Goal: Transaction & Acquisition: Download file/media

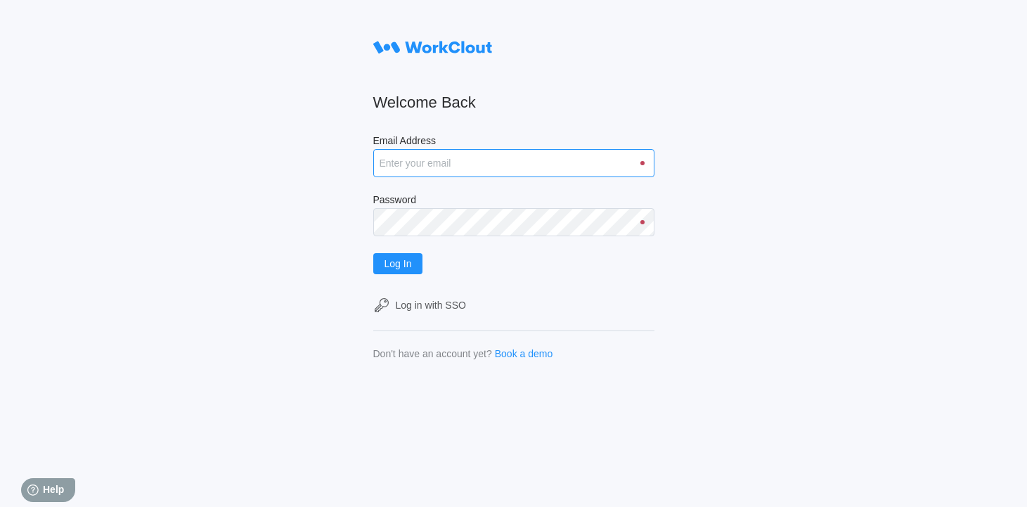
type input "rfetting@nationalmetalwares.com"
click at [514, 160] on input "rfetting@nationalmetalwares.com" at bounding box center [513, 163] width 281 height 28
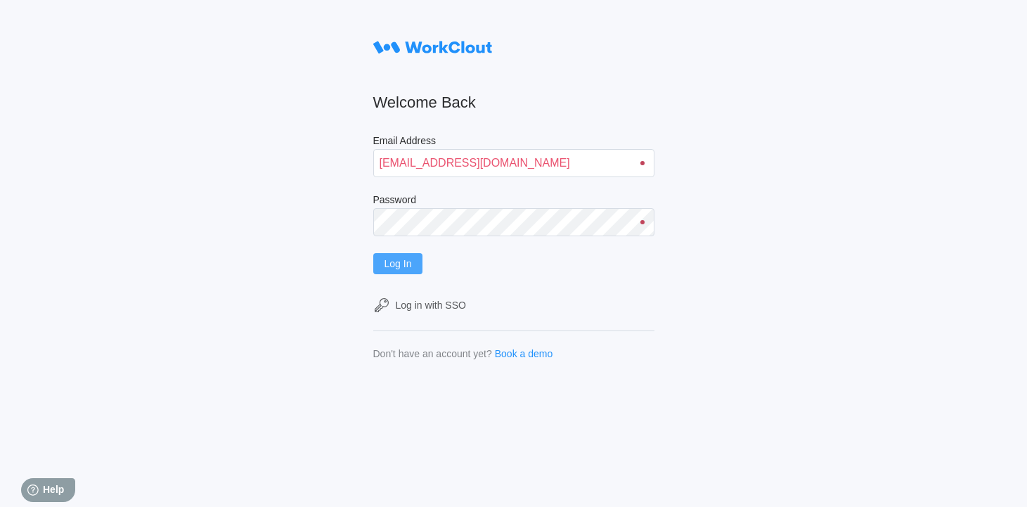
click at [405, 271] on button "Log In" at bounding box center [398, 263] width 50 height 21
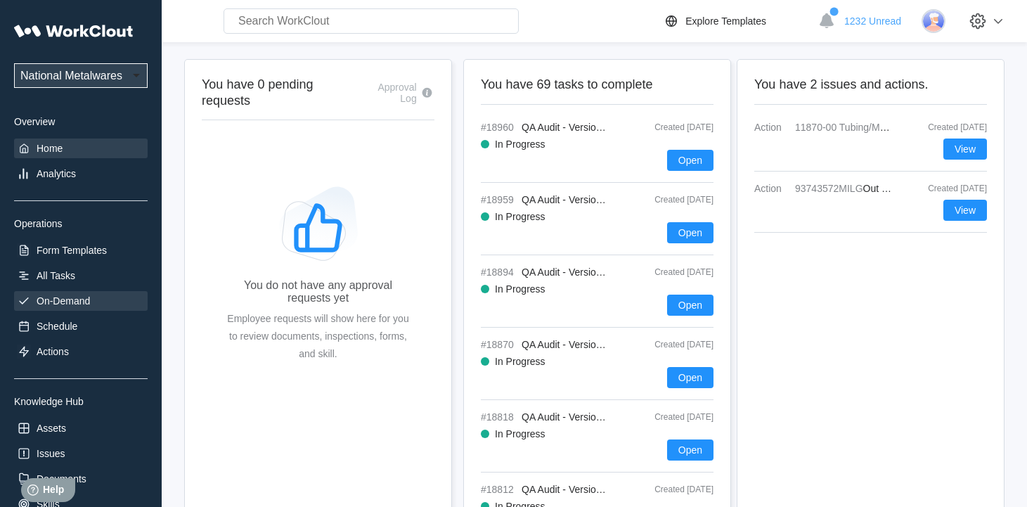
click at [81, 293] on div "On-Demand" at bounding box center [81, 301] width 134 height 20
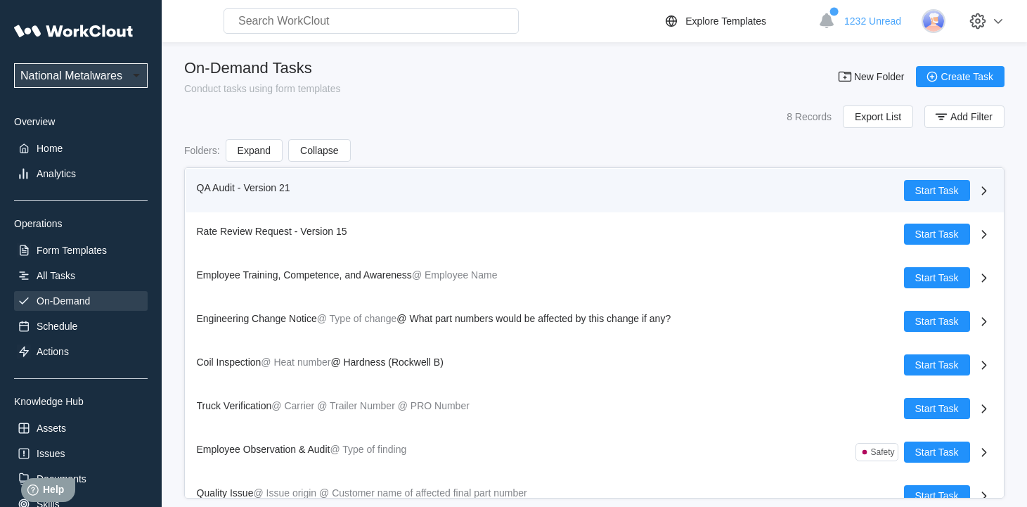
click at [230, 181] on div "QA Audit - Version 21 Start Task Rate Review Request - Version 15 Start Task Em…" at bounding box center [595, 343] width 818 height 349
click at [216, 185] on span "QA Audit - Version 21" at bounding box center [243, 187] width 93 height 11
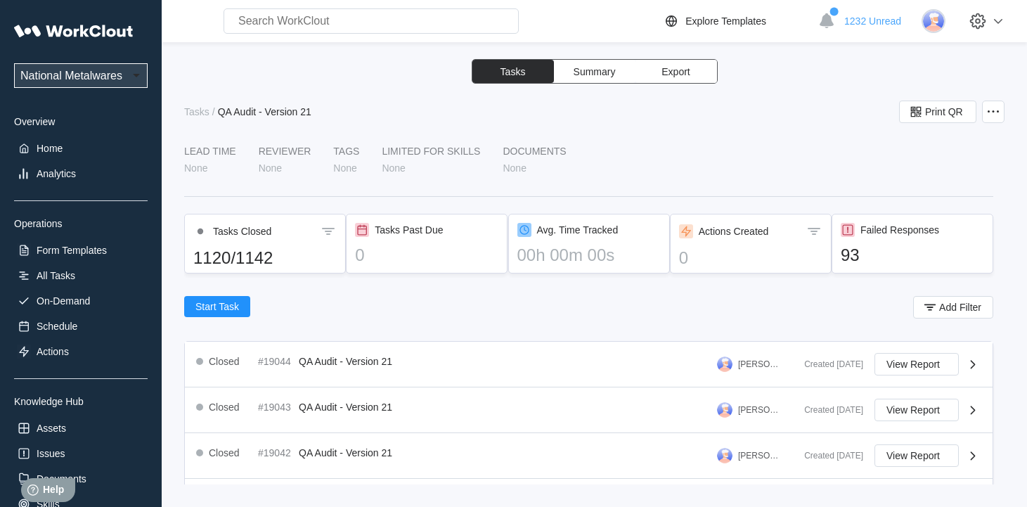
click at [691, 72] on button "Export" at bounding box center [676, 71] width 82 height 23
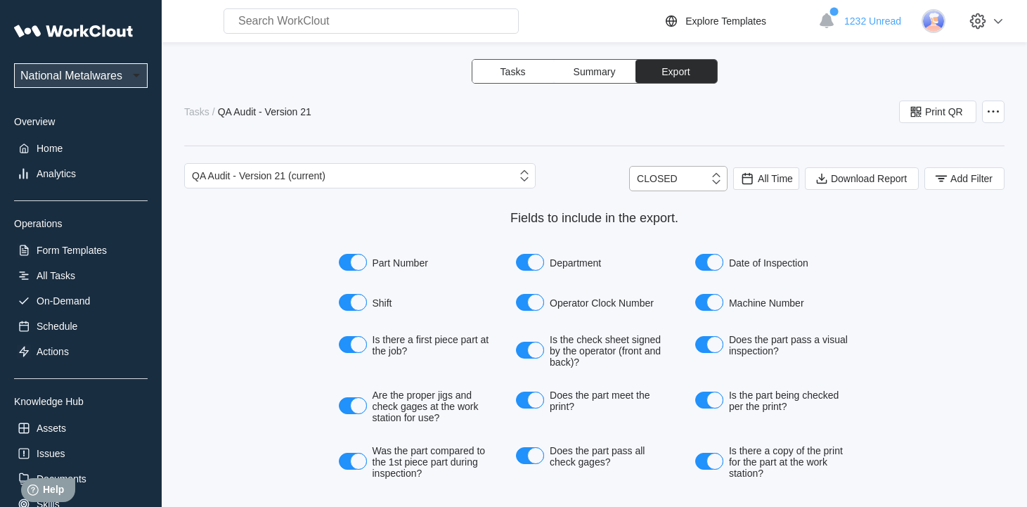
click at [708, 185] on icon at bounding box center [715, 178] width 15 height 15
click at [762, 169] on span "All Time" at bounding box center [766, 178] width 66 height 22
click at [744, 224] on div "Last day" at bounding box center [735, 229] width 37 height 11
click at [856, 178] on span "Download Report" at bounding box center [869, 179] width 76 height 10
